Goal: Navigation & Orientation: Find specific page/section

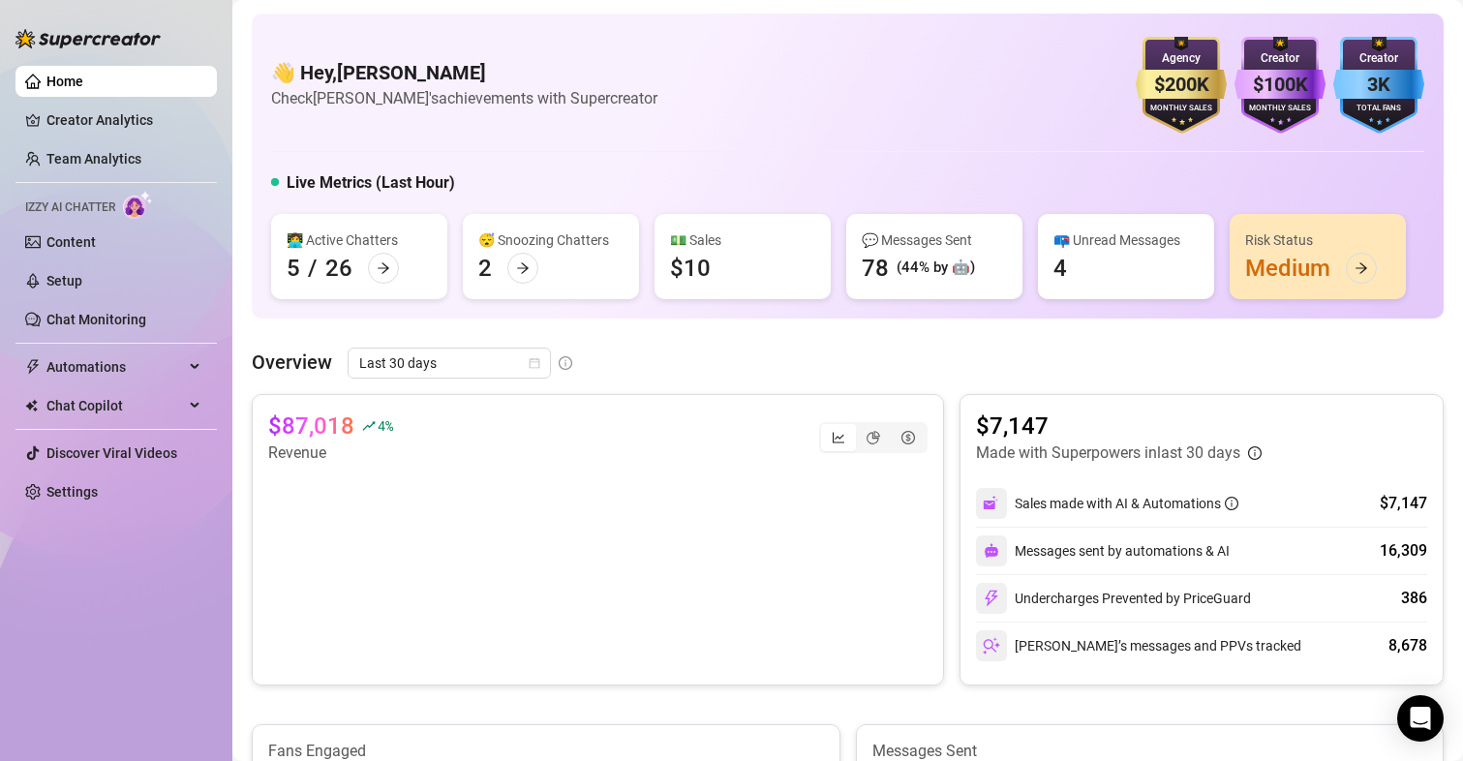
click at [983, 117] on div "👋 Hey, [PERSON_NAME] Check [PERSON_NAME]'s achievements with Supercreator $200K…" at bounding box center [847, 85] width 1153 height 97
click at [981, 128] on div "👋 Hey, [PERSON_NAME] Check [PERSON_NAME]'s achievements with Supercreator $200K…" at bounding box center [847, 85] width 1153 height 97
click at [134, 128] on link "Creator Analytics" at bounding box center [123, 120] width 155 height 31
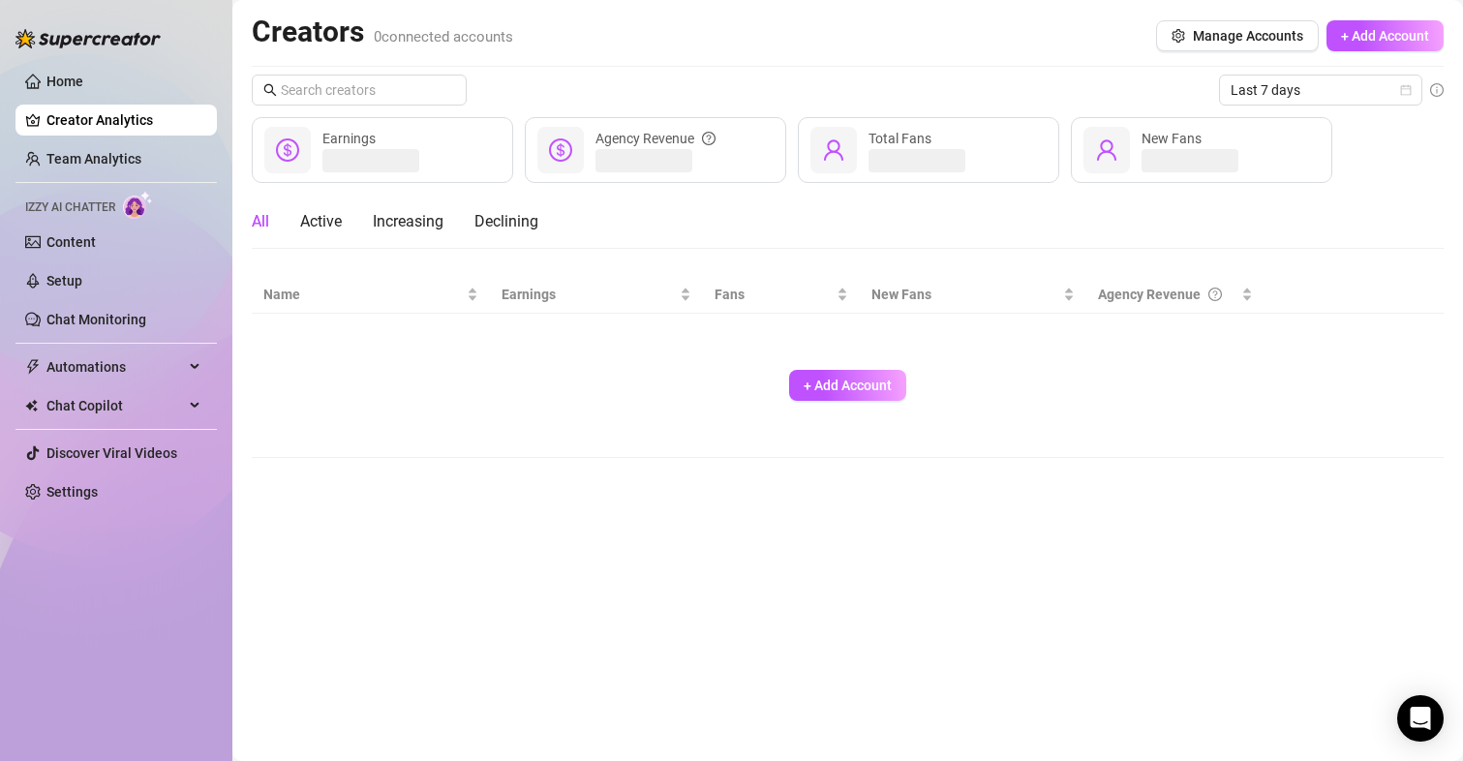
click at [126, 110] on link "Creator Analytics" at bounding box center [123, 120] width 155 height 31
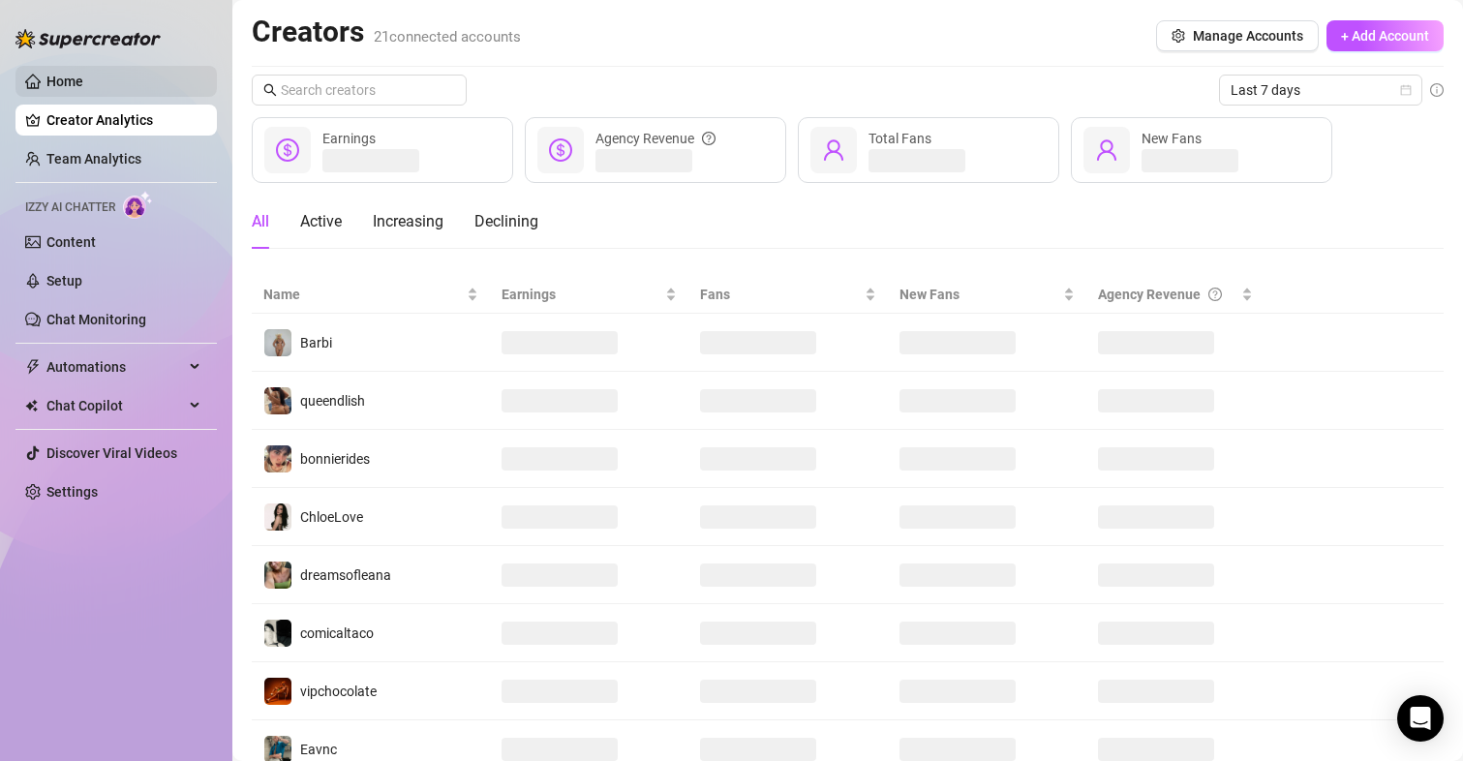
click at [83, 89] on link "Home" at bounding box center [64, 81] width 37 height 15
